Goal: Information Seeking & Learning: Learn about a topic

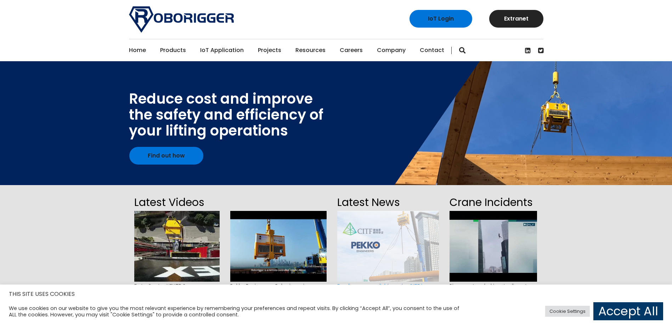
drag, startPoint x: 567, startPoint y: 136, endPoint x: 567, endPoint y: 105, distance: 31.5
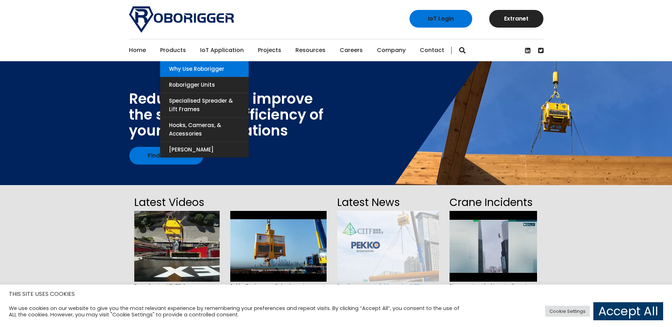
click at [192, 68] on link "Why use Roborigger" at bounding box center [204, 69] width 89 height 16
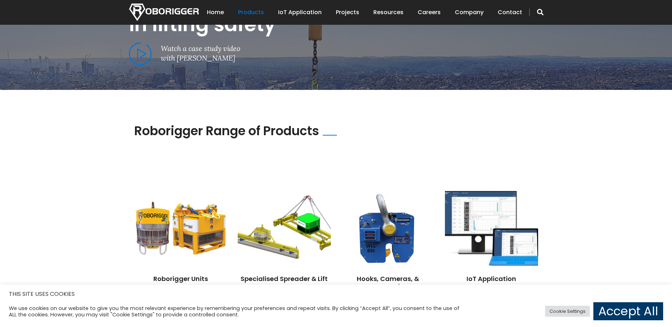
scroll to position [556, 0]
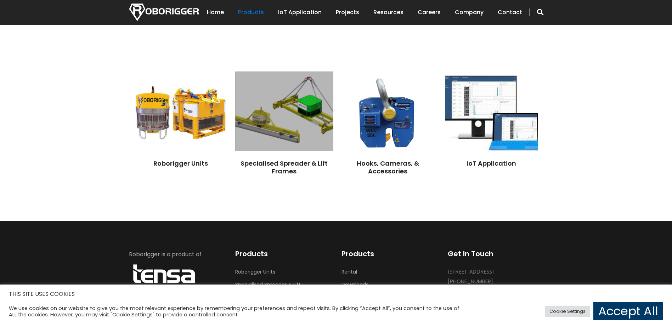
click at [265, 122] on img at bounding box center [284, 111] width 98 height 79
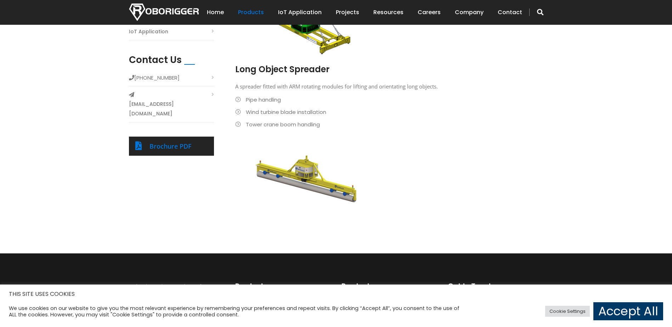
scroll to position [284, 0]
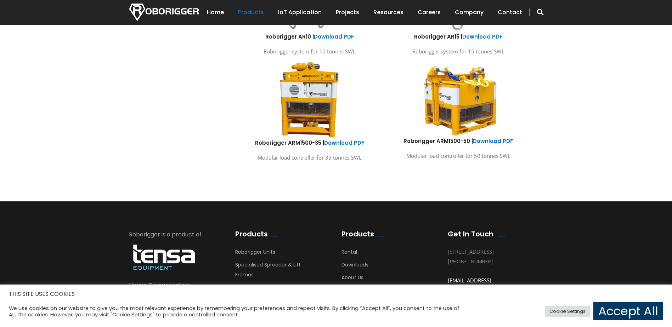
scroll to position [461, 0]
